Goal: Task Accomplishment & Management: Manage account settings

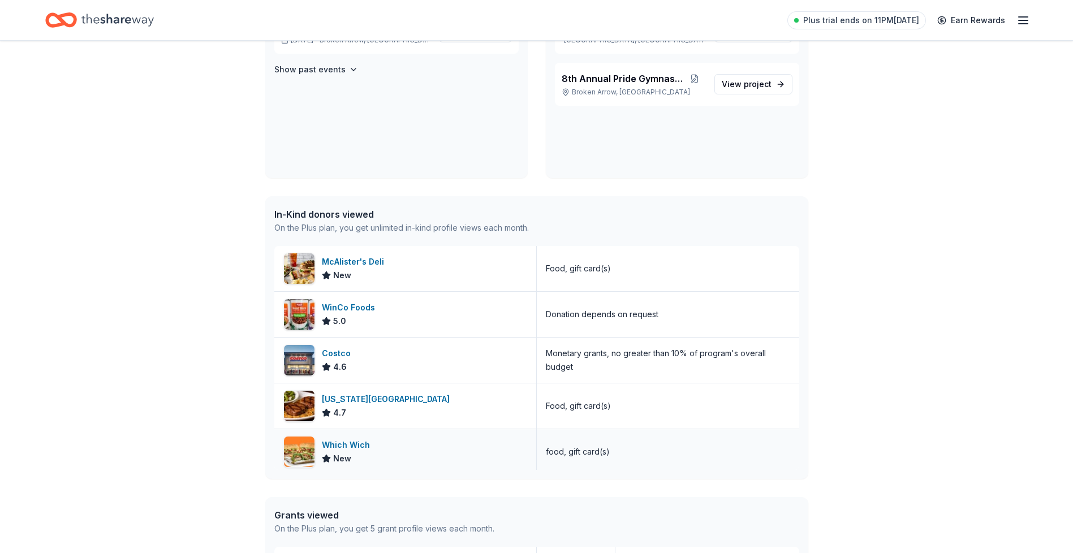
scroll to position [170, 0]
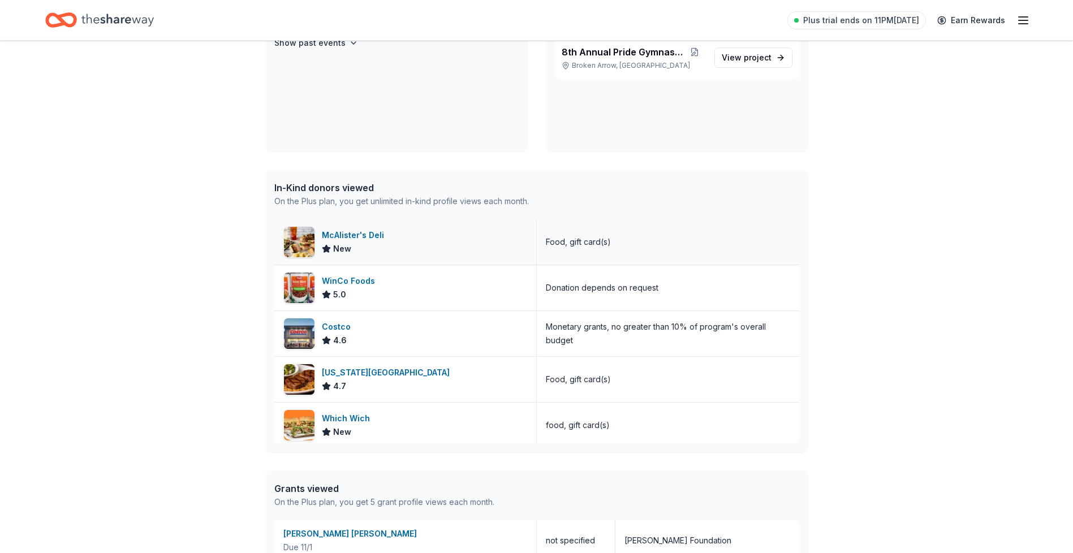
click at [340, 231] on div "McAlister's Deli" at bounding box center [355, 235] width 67 height 14
click at [365, 288] on div "5.0" at bounding box center [351, 295] width 58 height 14
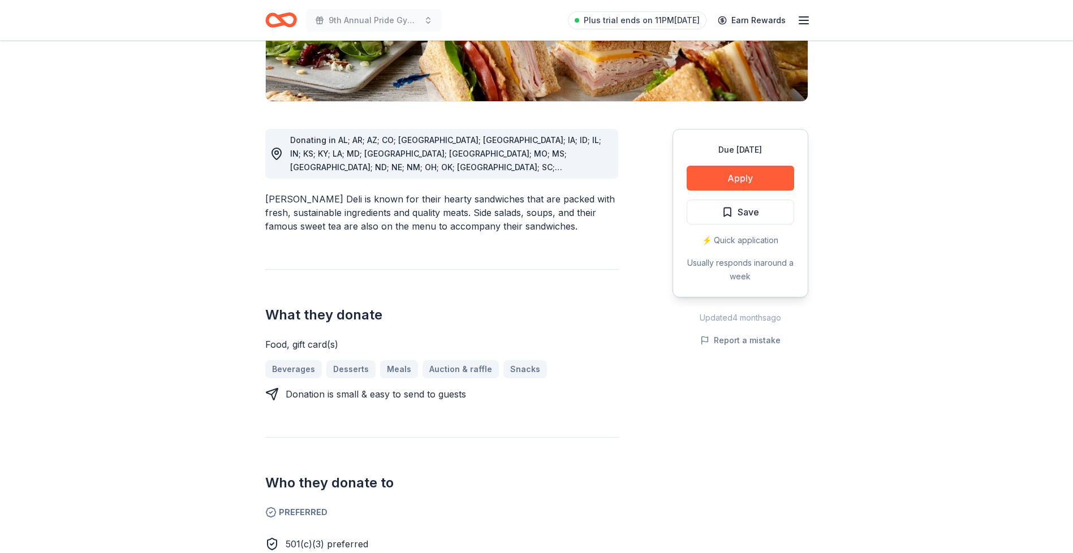
scroll to position [339, 0]
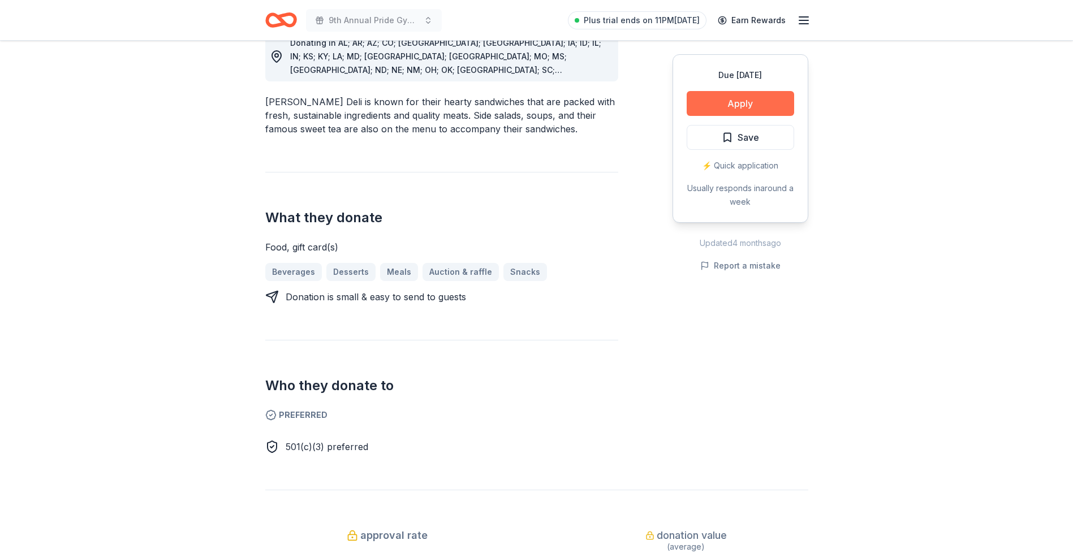
click at [725, 102] on button "Apply" at bounding box center [739, 103] width 107 height 25
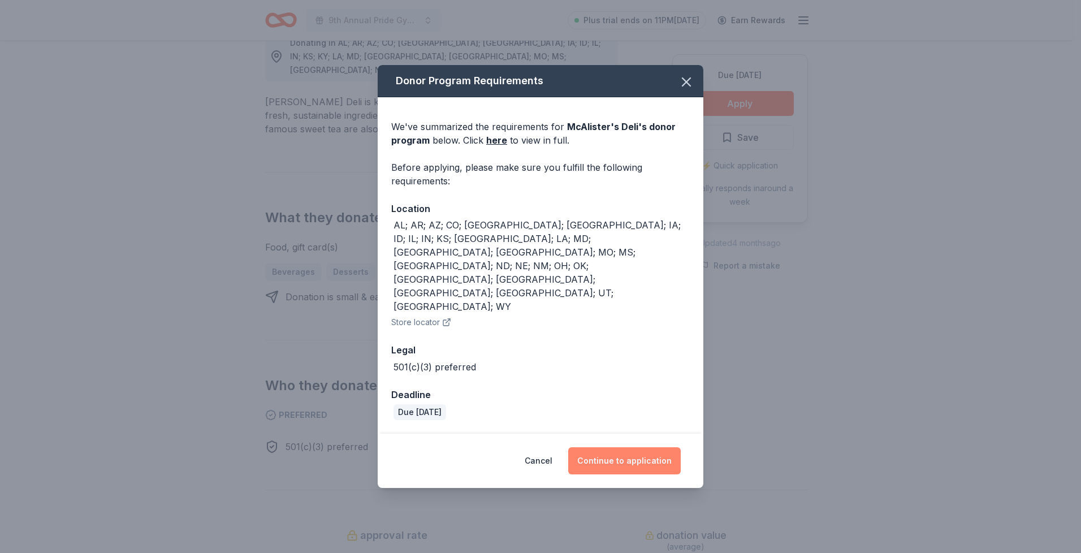
click at [594, 447] on button "Continue to application" at bounding box center [624, 460] width 113 height 27
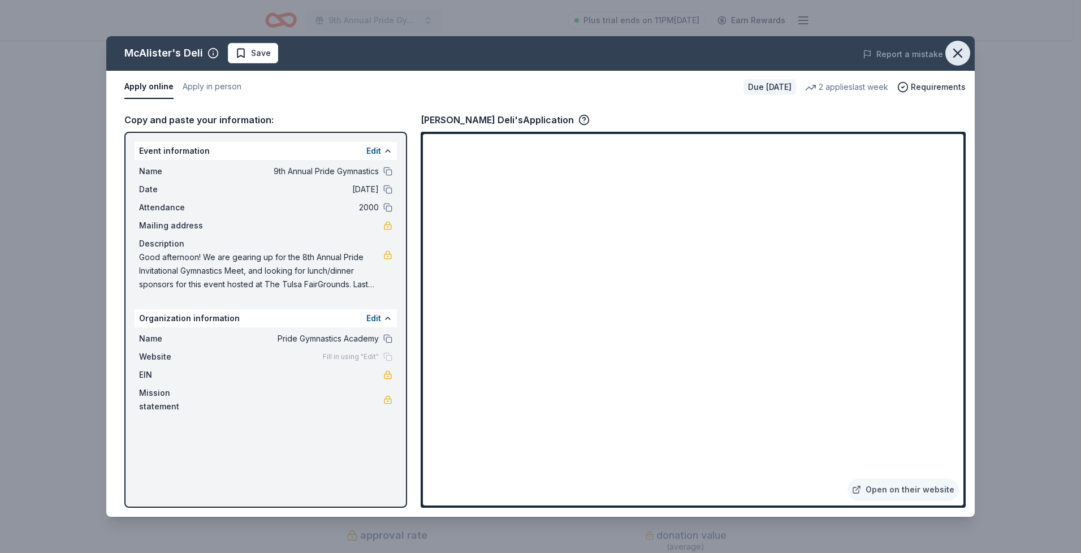
click at [964, 53] on icon "button" at bounding box center [958, 53] width 16 height 16
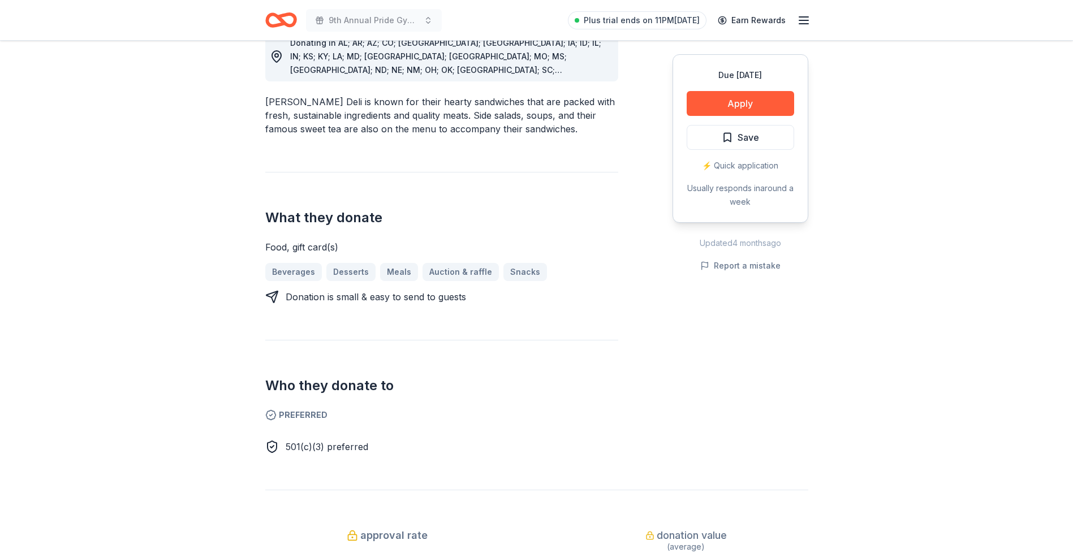
click at [800, 24] on line "button" at bounding box center [803, 24] width 9 height 0
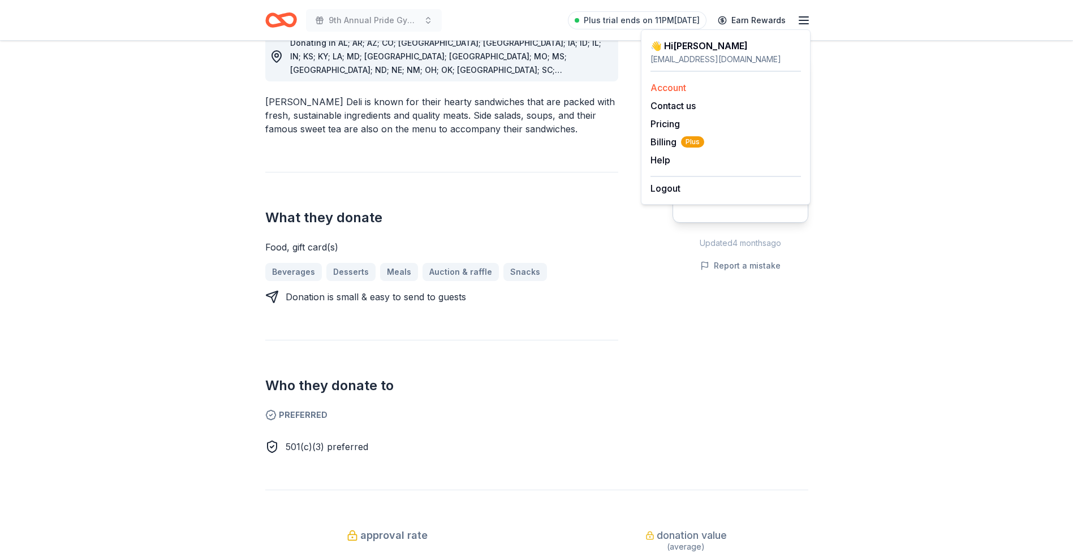
click at [673, 87] on link "Account" at bounding box center [668, 87] width 36 height 11
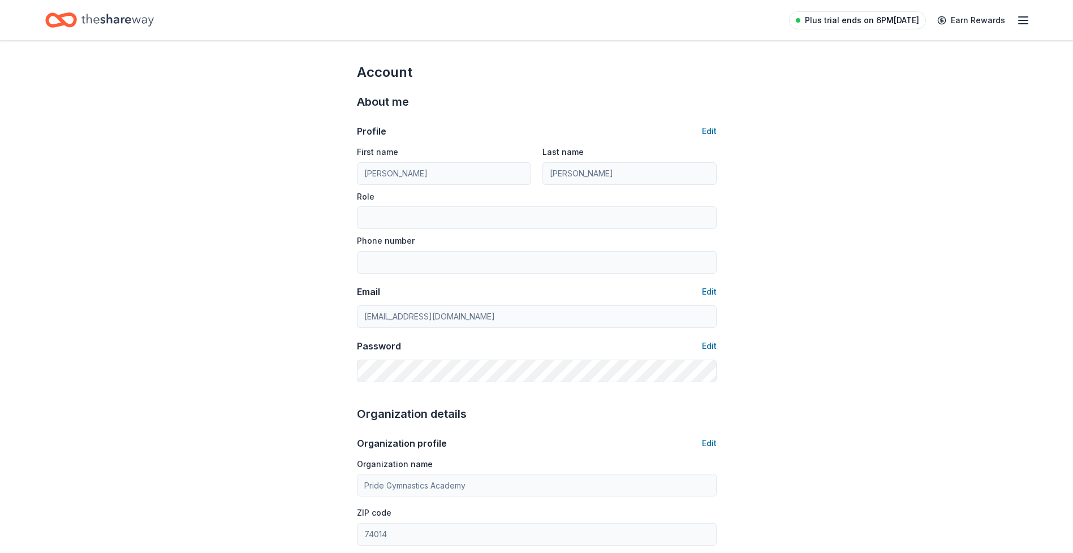
click at [871, 18] on span "Plus trial ends on 6PM[DATE]" at bounding box center [862, 21] width 114 height 14
click at [907, 17] on span "Plus trial ends on 6PM[DATE]" at bounding box center [862, 21] width 114 height 14
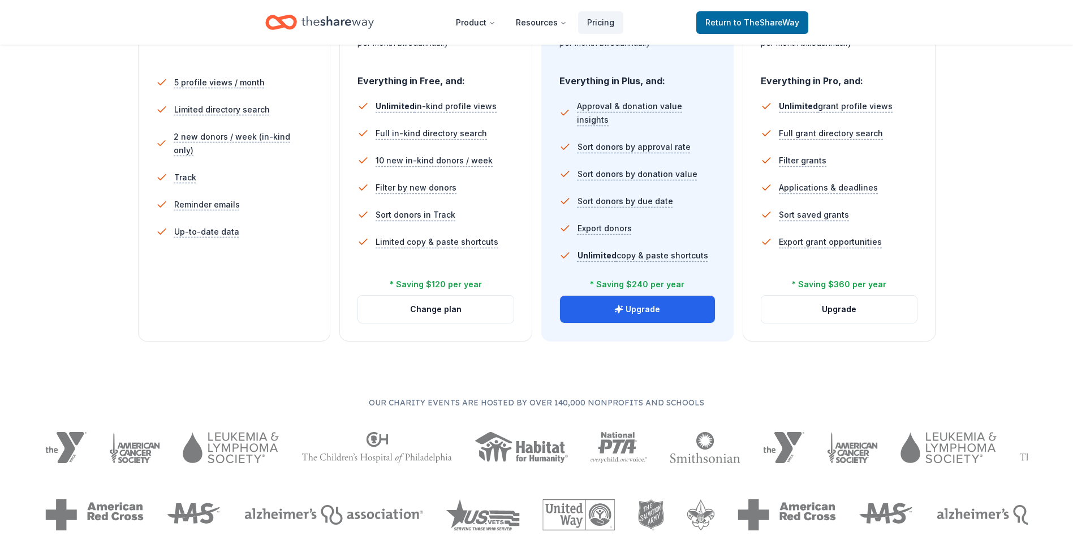
scroll to position [283, 0]
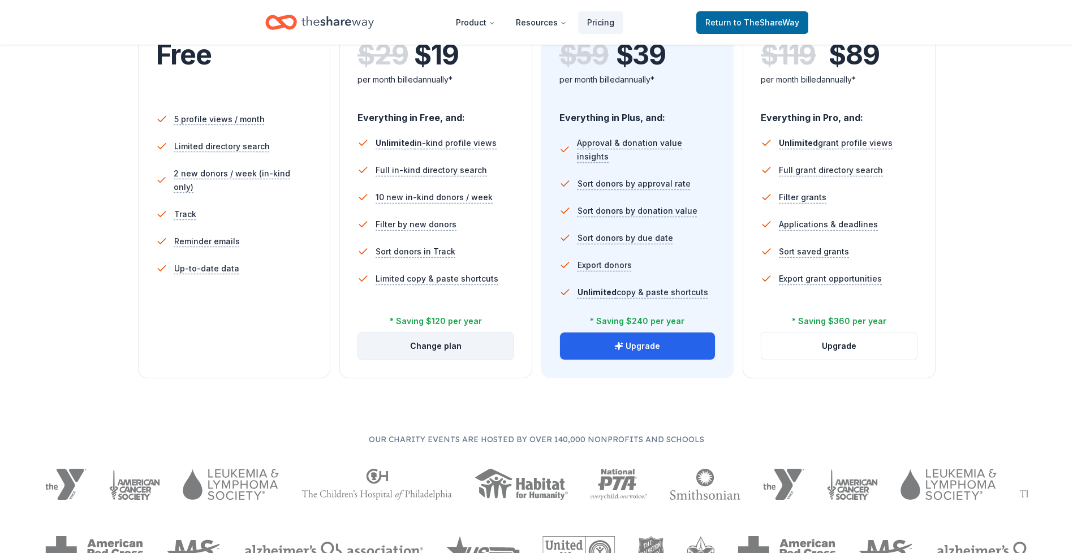
click at [393, 351] on button "Change plan" at bounding box center [435, 345] width 155 height 27
